Goal: Task Accomplishment & Management: Manage account settings

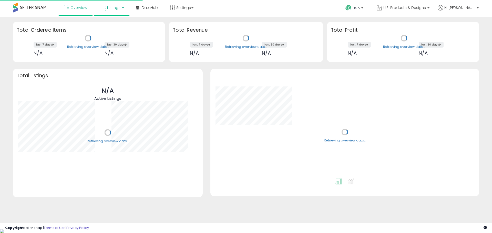
click at [118, 13] on link "Listings" at bounding box center [111, 7] width 33 height 15
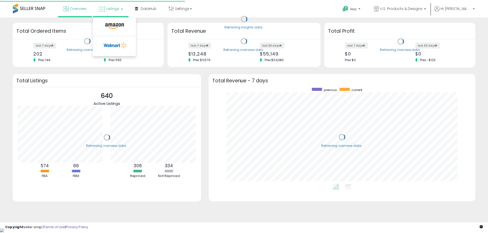
scroll to position [97, 259]
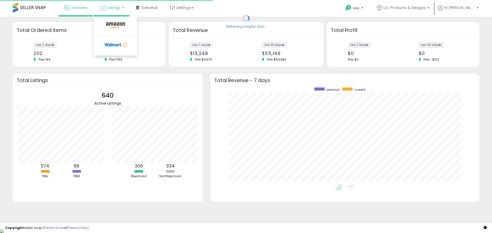
click at [117, 21] on li at bounding box center [115, 26] width 43 height 18
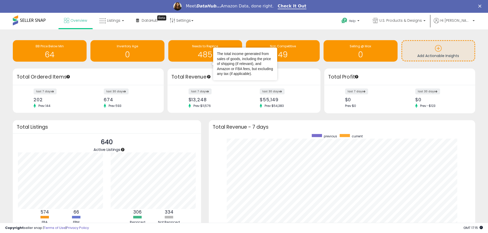
scroll to position [0, 0]
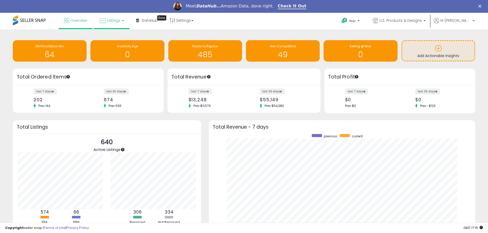
click at [114, 18] on span "Listings" at bounding box center [113, 20] width 13 height 5
click at [115, 37] on icon at bounding box center [115, 38] width 22 height 7
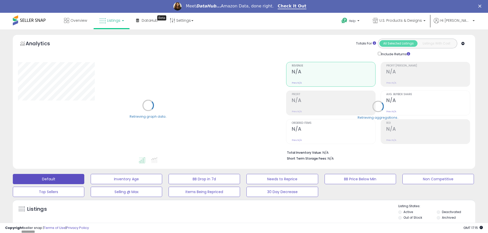
scroll to position [128, 0]
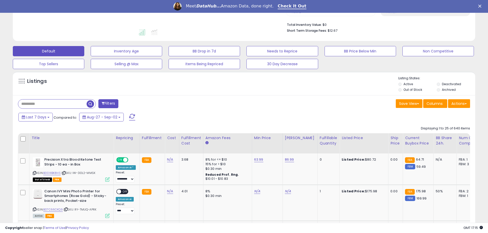
click at [60, 104] on input "text" at bounding box center [52, 104] width 68 height 9
paste input "**********"
type input "**********"
click at [134, 106] on span "button" at bounding box center [134, 103] width 7 height 7
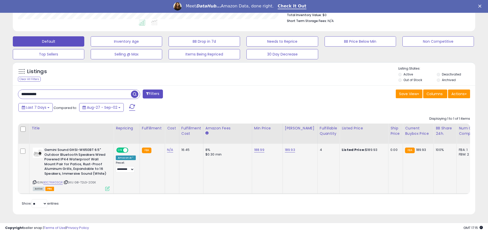
scroll to position [147, 0]
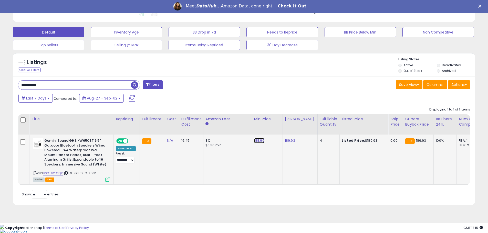
click at [255, 141] on link "188.99" at bounding box center [259, 140] width 10 height 5
click at [287, 129] on button "button" at bounding box center [282, 128] width 9 height 8
click at [122, 142] on span "ON" at bounding box center [120, 141] width 6 height 4
click at [200, 170] on td "16.45" at bounding box center [191, 160] width 24 height 50
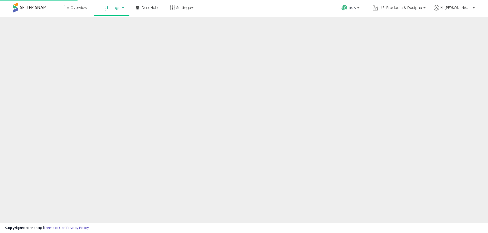
scroll to position [85, 0]
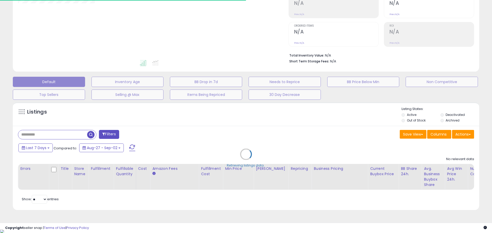
type input "**********"
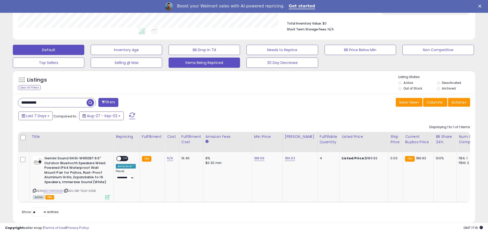
scroll to position [147, 0]
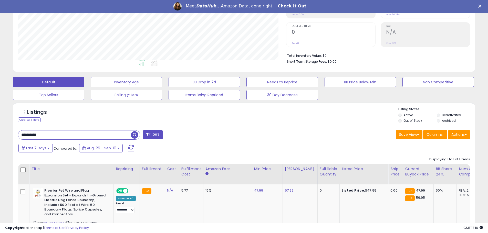
scroll to position [105, 268]
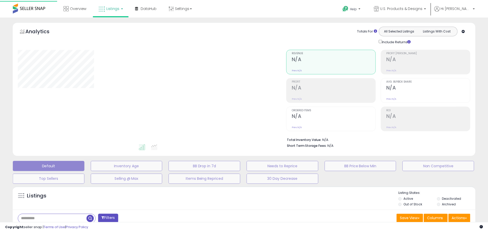
scroll to position [85, 0]
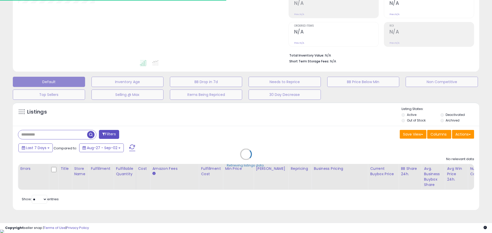
type input "**********"
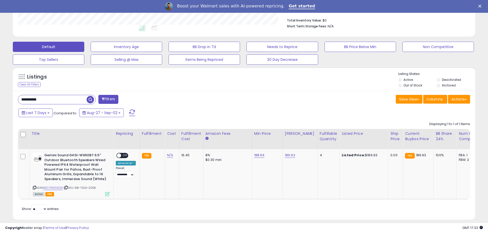
scroll to position [0, 0]
